Goal: Task Accomplishment & Management: Complete application form

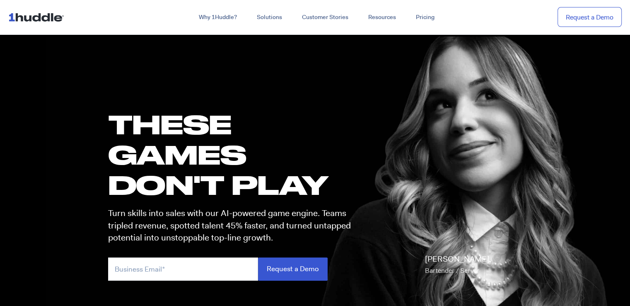
click at [158, 22] on div "Why 1Huddle? How It Works Science of Learning Gamification What We Stand For FA…" at bounding box center [349, 17] width 546 height 15
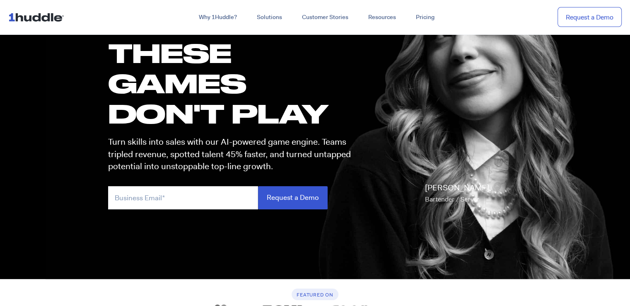
scroll to position [166, 0]
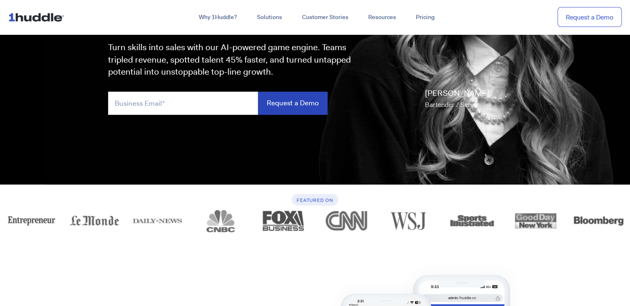
click at [293, 105] on input "Request a Demo" at bounding box center [293, 103] width 70 height 23
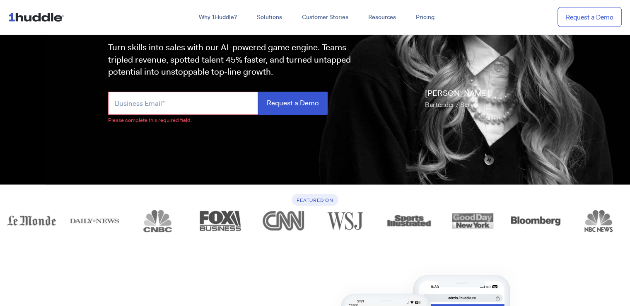
click at [168, 102] on input "email" at bounding box center [183, 103] width 150 height 23
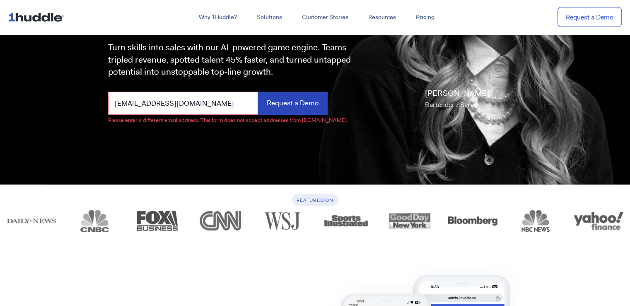
click at [283, 107] on input "Request a Demo" at bounding box center [293, 103] width 70 height 23
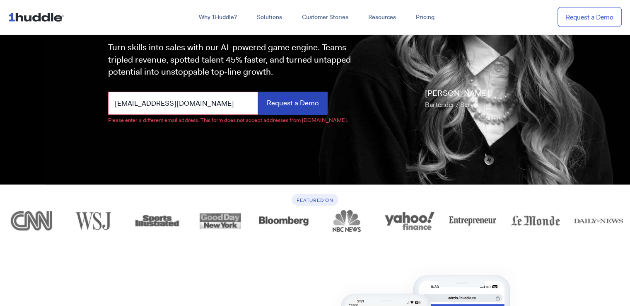
click at [276, 104] on input "Request a Demo" at bounding box center [293, 103] width 70 height 23
click at [213, 101] on input "[EMAIL_ADDRESS][DOMAIN_NAME]" at bounding box center [183, 103] width 150 height 23
drag, startPoint x: 206, startPoint y: 101, endPoint x: 154, endPoint y: 98, distance: 52.7
click at [154, 98] on input "[EMAIL_ADDRESS][DOMAIN_NAME]" at bounding box center [183, 103] width 150 height 23
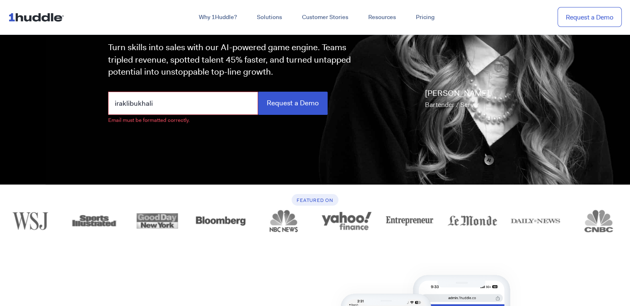
click at [258, 92] on input "Request a Demo" at bounding box center [293, 103] width 70 height 23
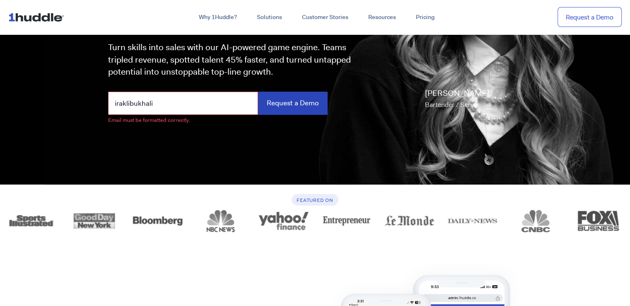
click at [299, 105] on input "Request a Demo" at bounding box center [293, 103] width 70 height 23
click at [177, 103] on input "iraklibukhali" at bounding box center [183, 103] width 150 height 23
type input "[EMAIL_ADDRESS][DOMAIN_NAME]"
click at [285, 102] on input "Request a Demo" at bounding box center [293, 103] width 70 height 23
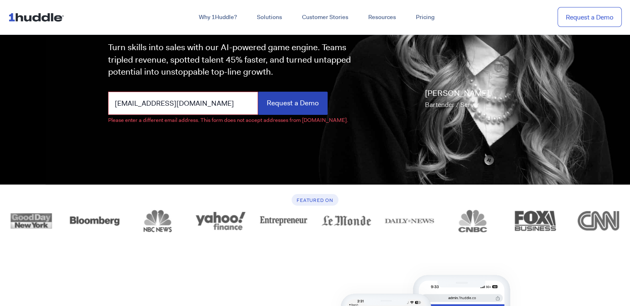
click at [282, 107] on input "Request a Demo" at bounding box center [293, 103] width 70 height 23
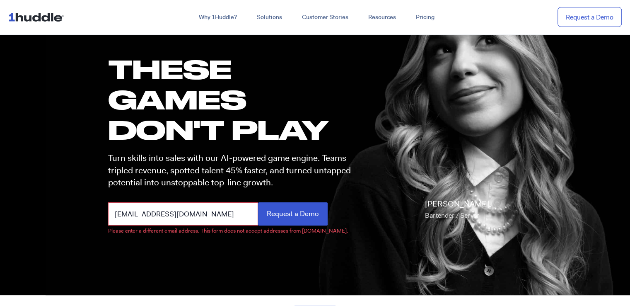
scroll to position [0, 0]
